Goal: Task Accomplishment & Management: Manage account settings

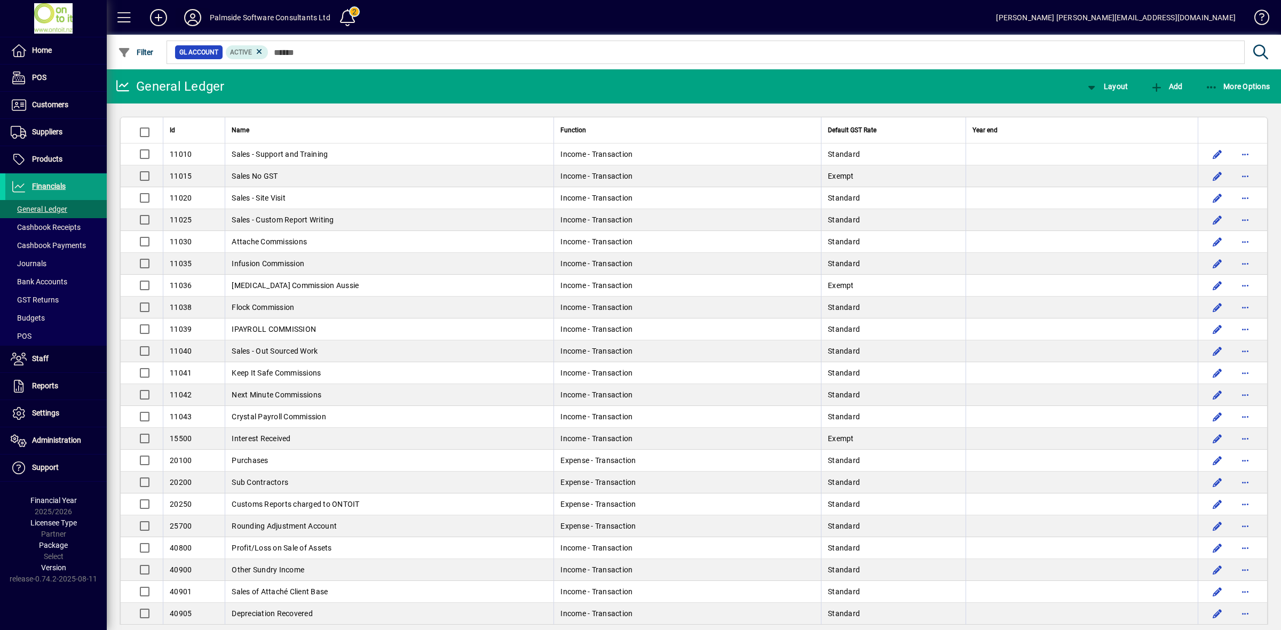
click at [195, 20] on icon at bounding box center [192, 17] width 21 height 17
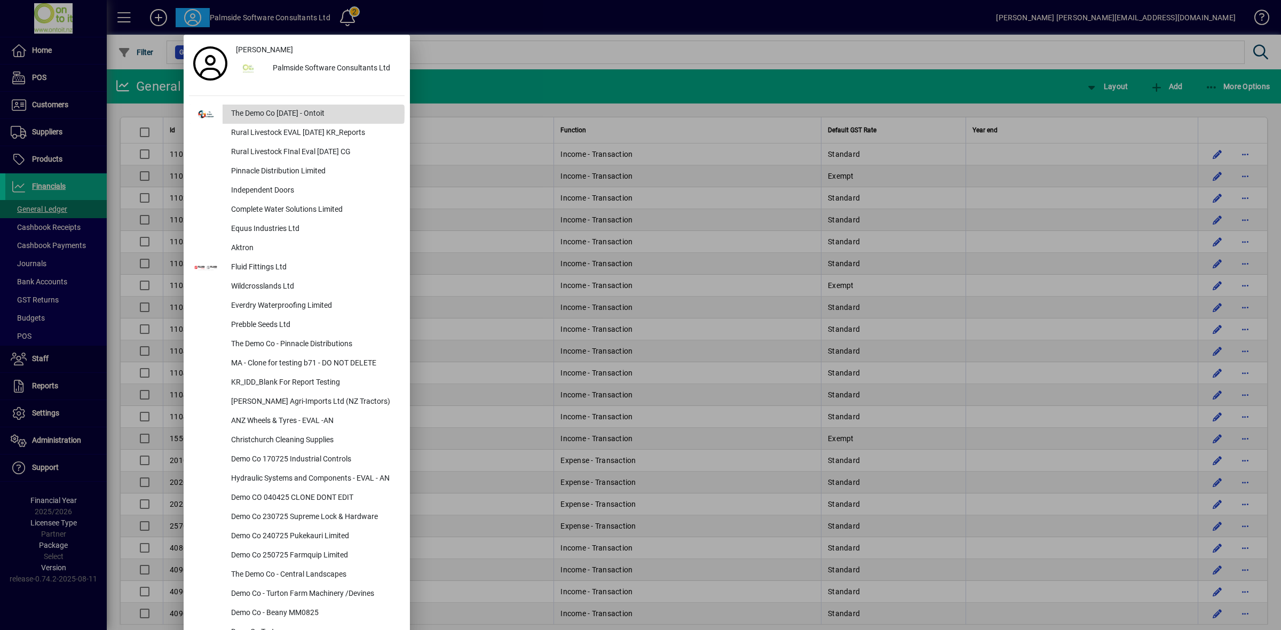
click at [251, 112] on div "The Demo Co [DATE] - Ontoit" at bounding box center [314, 114] width 182 height 19
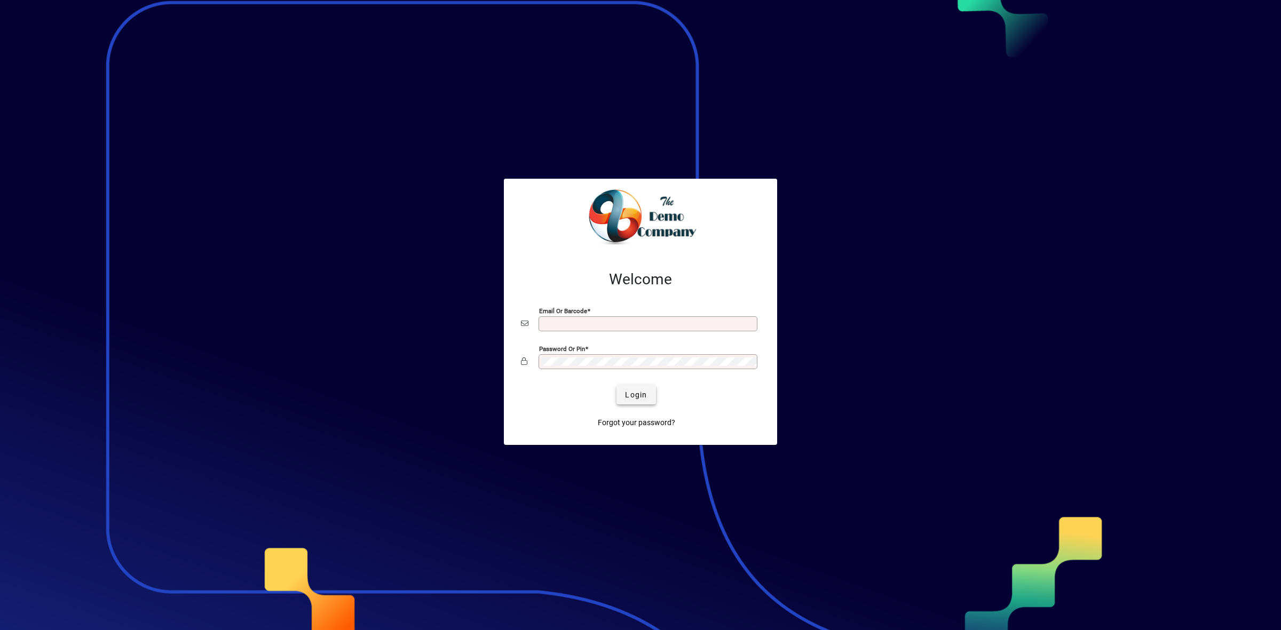
type input "**********"
click at [633, 399] on span "Login" at bounding box center [636, 395] width 22 height 11
